Goal: Navigation & Orientation: Find specific page/section

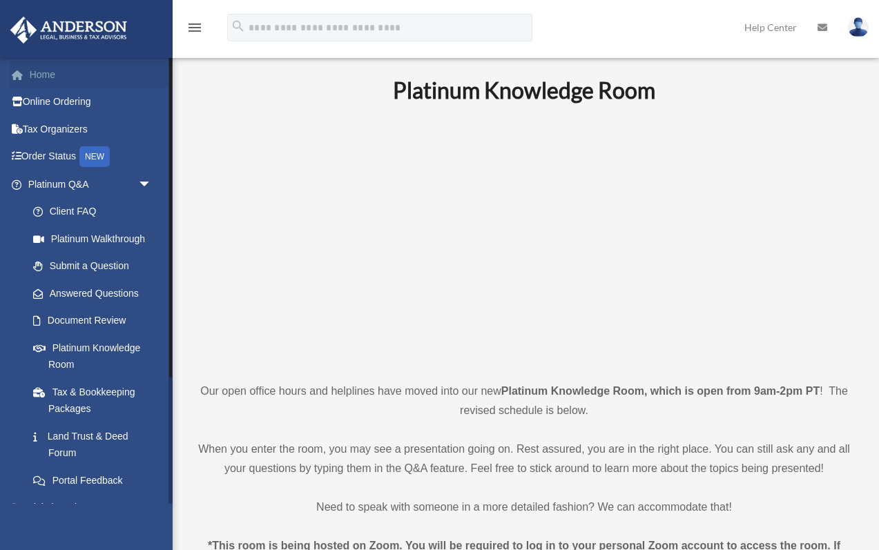
click at [46, 80] on link "Home" at bounding box center [91, 75] width 163 height 28
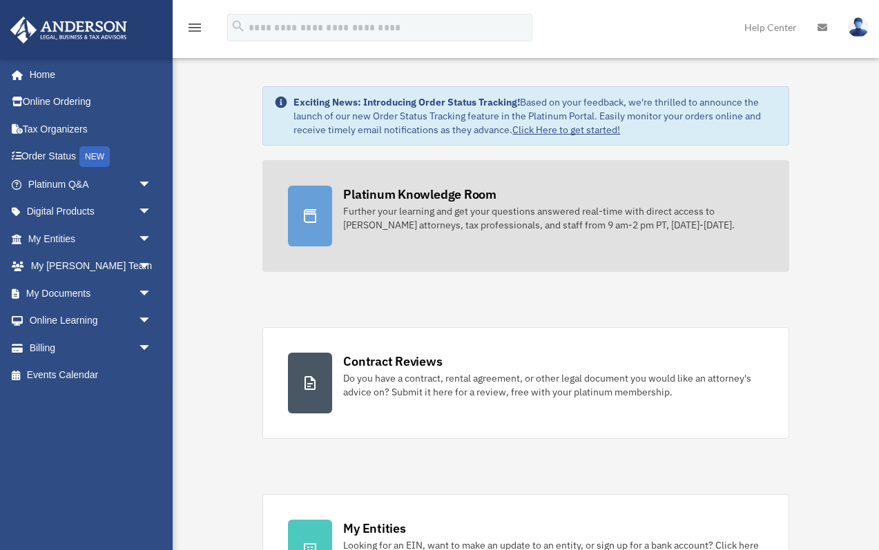
click at [360, 219] on div "Further your learning and get your questions answered real-time with direct acc…" at bounding box center [553, 218] width 420 height 28
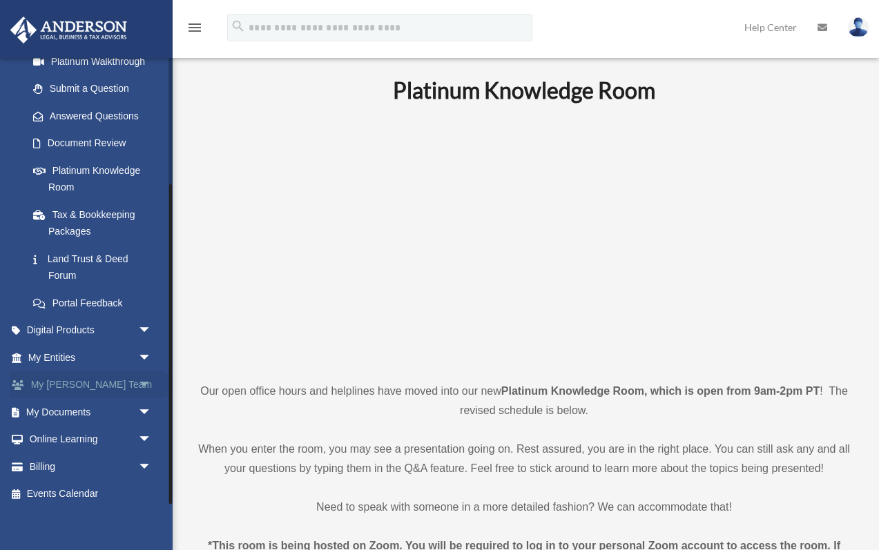
scroll to position [176, 0]
click at [143, 355] on span "arrow_drop_down" at bounding box center [152, 359] width 28 height 28
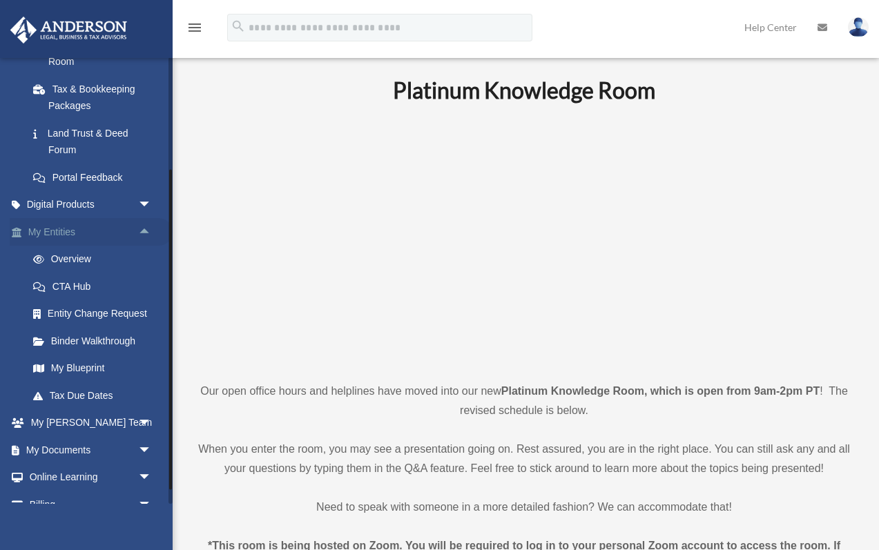
scroll to position [305, 0]
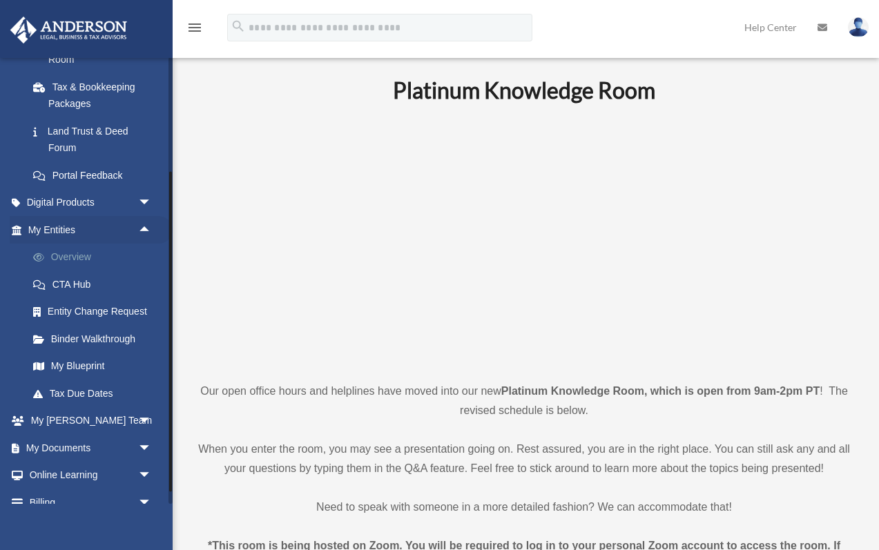
click at [92, 257] on link "Overview" at bounding box center [95, 258] width 153 height 28
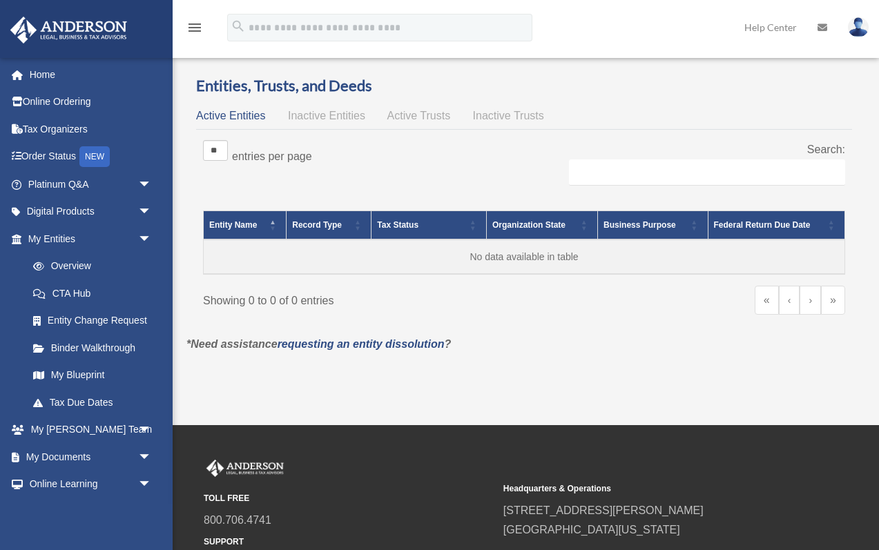
click at [325, 119] on span "Inactive Entities" at bounding box center [326, 116] width 77 height 12
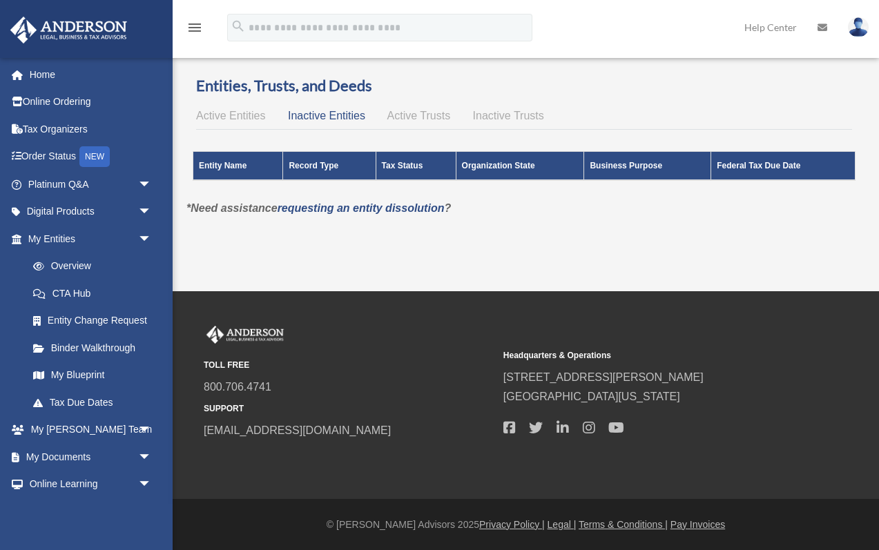
click at [409, 119] on span "Active Trusts" at bounding box center [419, 116] width 64 height 12
click at [490, 116] on span "Inactive Trusts" at bounding box center [508, 116] width 71 height 12
click at [229, 115] on span "Active Entities" at bounding box center [230, 116] width 69 height 12
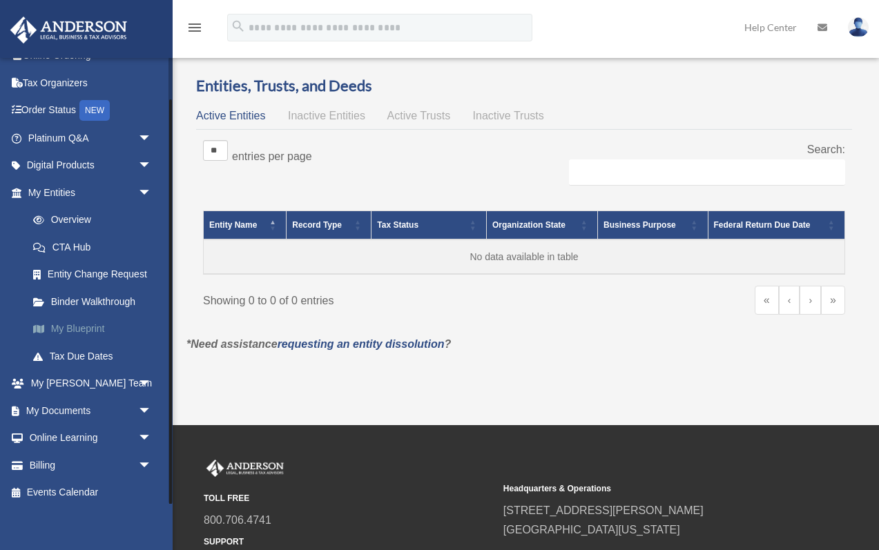
scroll to position [46, 0]
click at [88, 402] on link "My Documents arrow_drop_down" at bounding box center [91, 412] width 163 height 28
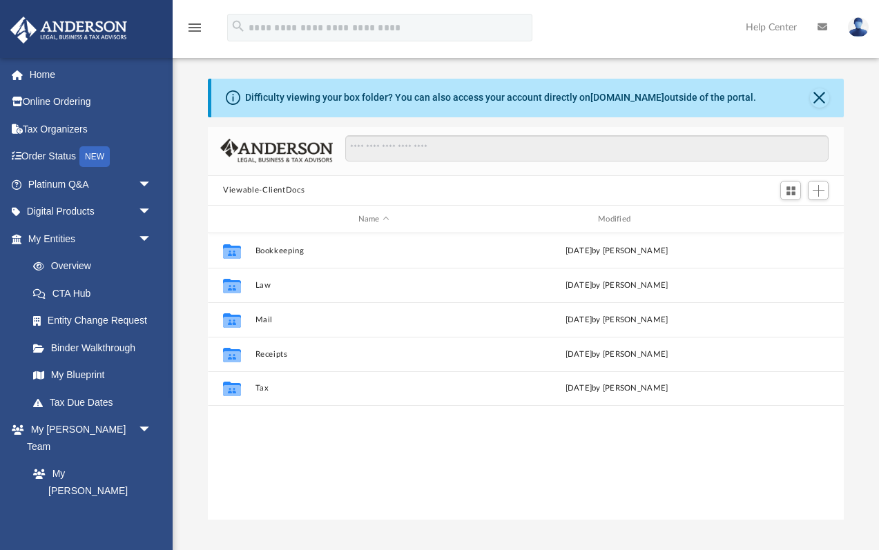
scroll to position [314, 635]
click at [78, 293] on link "CTA Hub" at bounding box center [95, 294] width 153 height 28
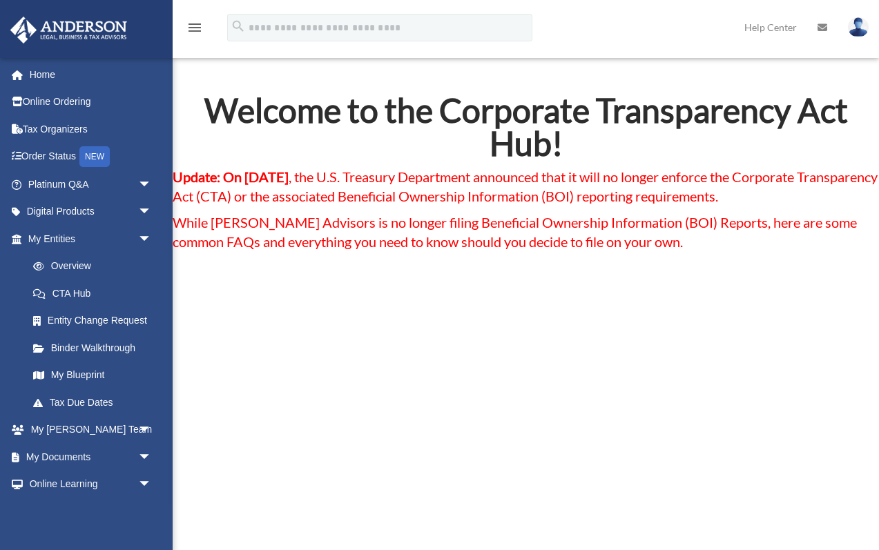
click at [80, 316] on link "Entity Change Request" at bounding box center [95, 321] width 153 height 28
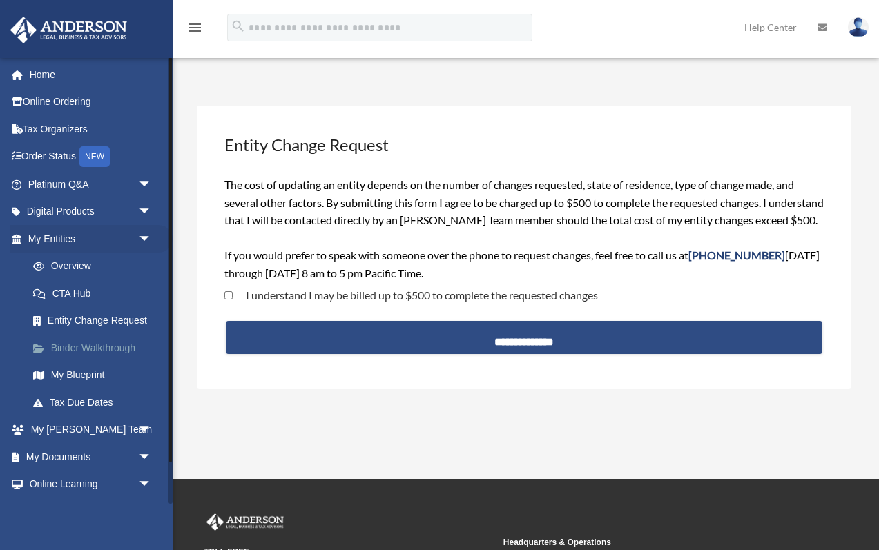
click at [96, 336] on link "Binder Walkthrough" at bounding box center [95, 348] width 153 height 28
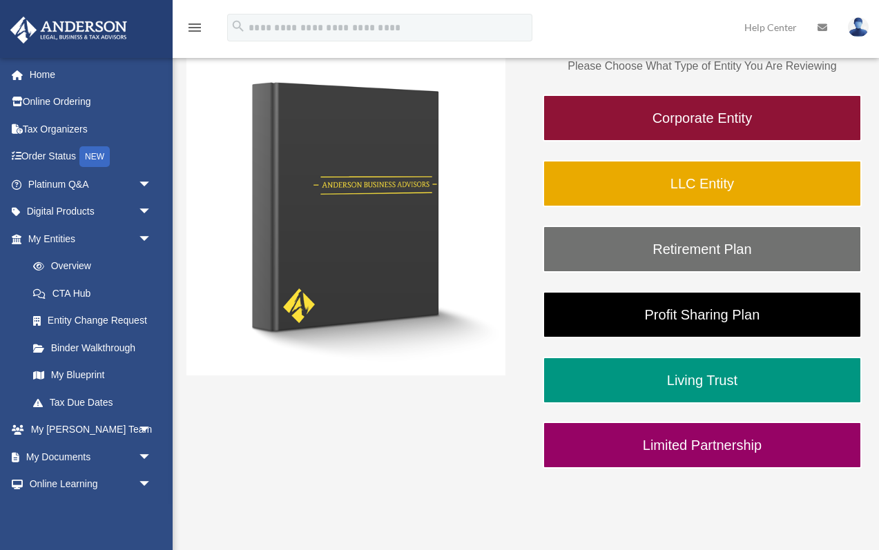
scroll to position [197, 0]
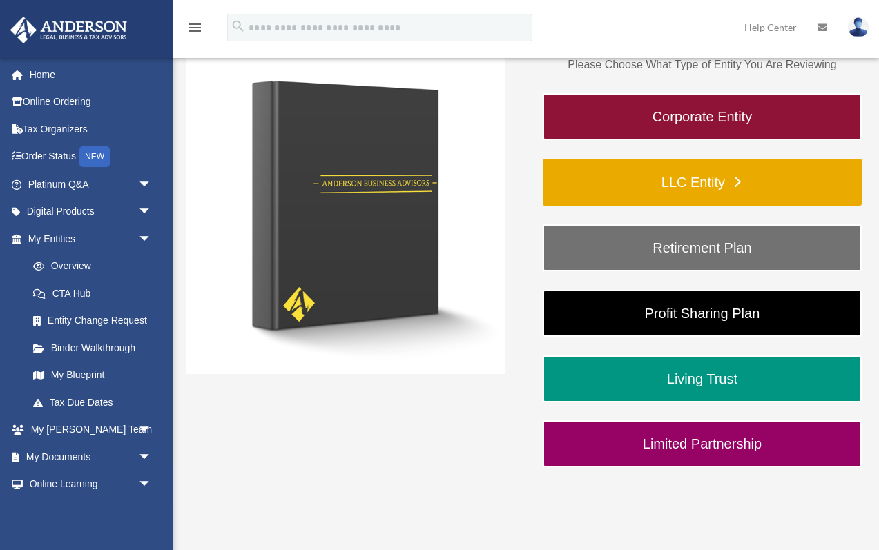
click at [636, 191] on link "LLC Entity" at bounding box center [702, 182] width 319 height 47
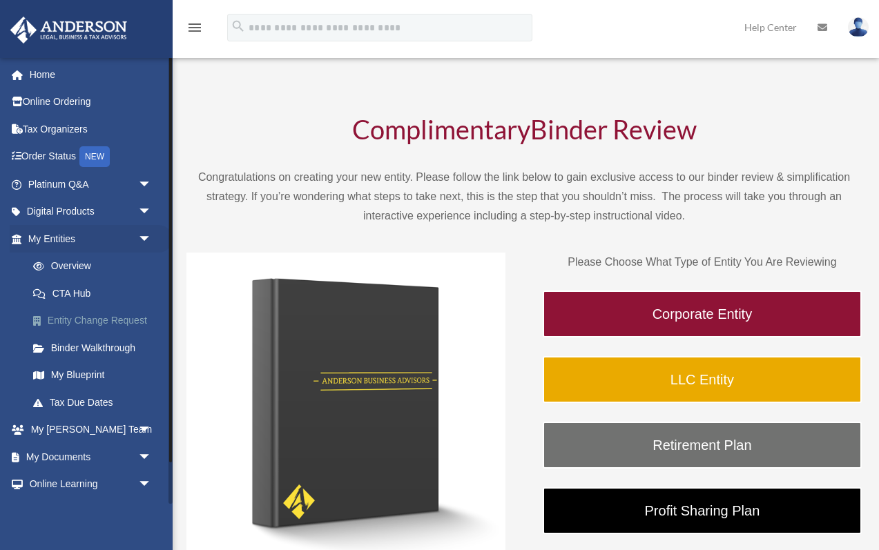
scroll to position [197, 0]
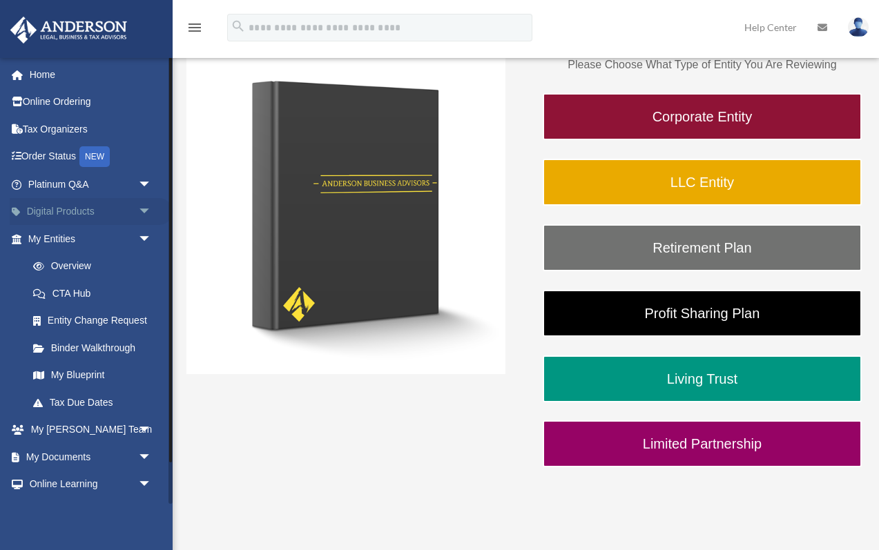
click at [141, 210] on span "arrow_drop_down" at bounding box center [152, 212] width 28 height 28
